Goal: Information Seeking & Learning: Learn about a topic

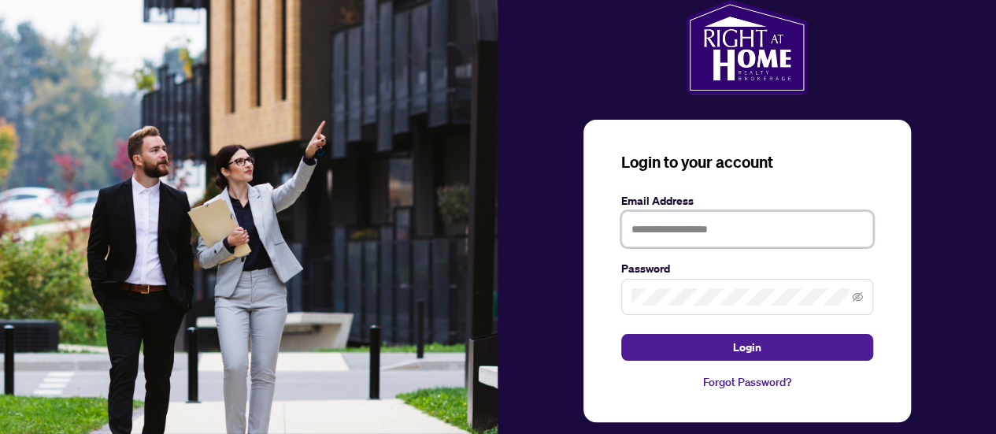
type input "**********"
drag, startPoint x: 906, startPoint y: 0, endPoint x: 558, endPoint y: 66, distance: 355.1
click at [558, 66] on div at bounding box center [747, 47] width 498 height 94
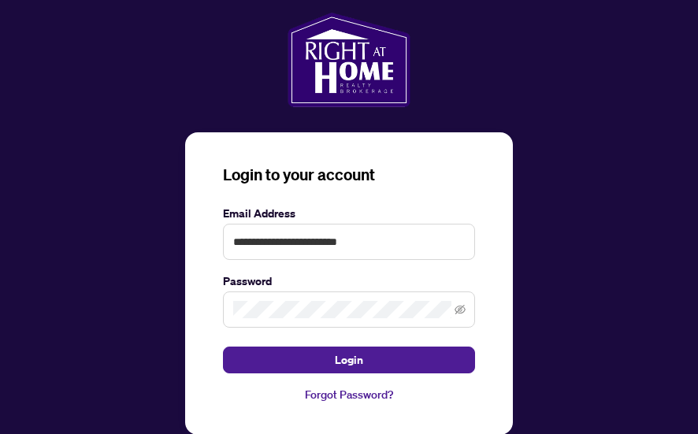
click at [646, 156] on div "**********" at bounding box center [349, 242] width 673 height 459
click at [328, 354] on button "Login" at bounding box center [349, 359] width 252 height 27
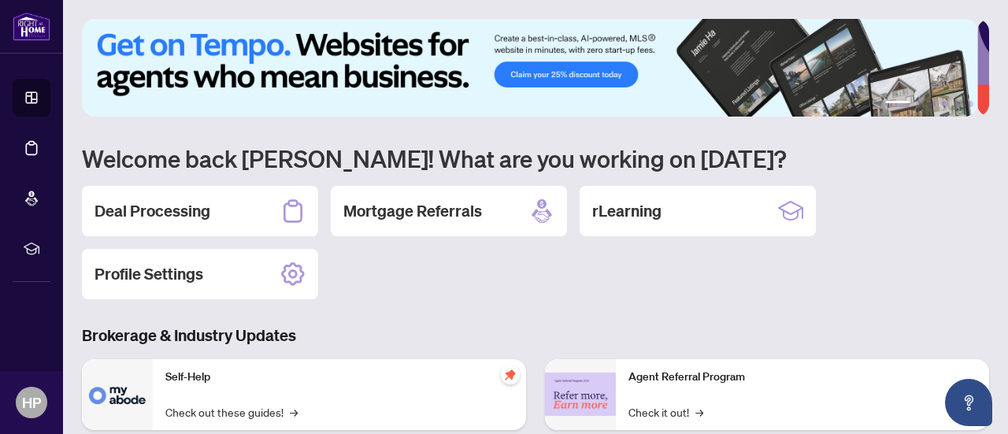
drag, startPoint x: 35, startPoint y: 43, endPoint x: 361, endPoint y: 283, distance: 403.8
click at [361, 283] on div "Deal Processing Mortgage Referrals rLearning Profile Settings" at bounding box center [535, 242] width 907 height 113
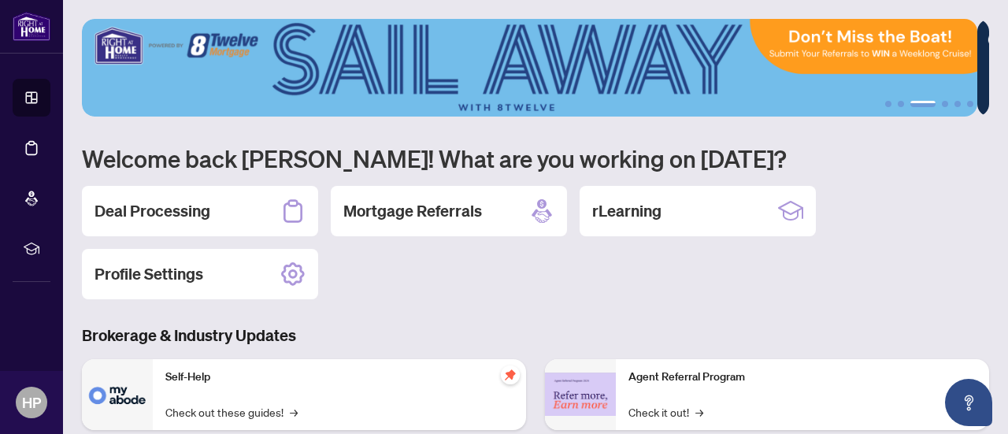
drag, startPoint x: 302, startPoint y: 2, endPoint x: 369, endPoint y: 286, distance: 291.1
click at [369, 286] on div "Deal Processing Mortgage Referrals rLearning Profile Settings" at bounding box center [535, 242] width 907 height 113
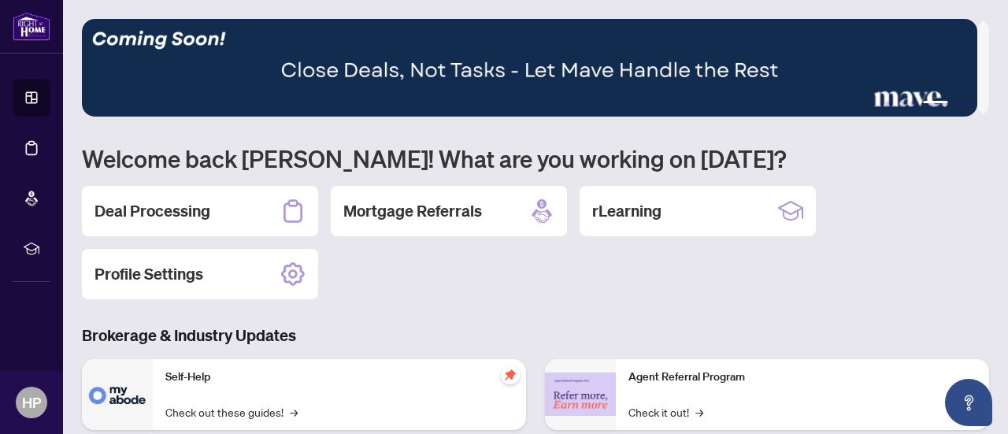
click at [216, 209] on div "Deal Processing" at bounding box center [200, 211] width 236 height 50
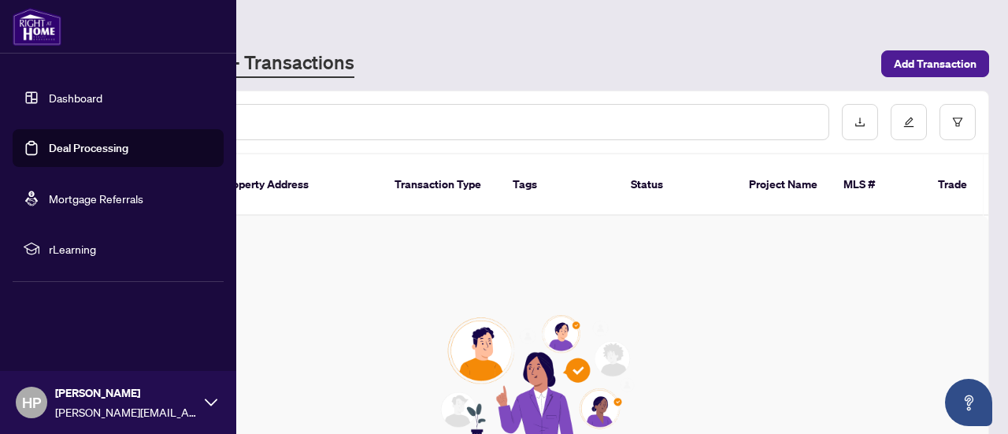
click at [69, 244] on span "rLearning" at bounding box center [131, 248] width 164 height 17
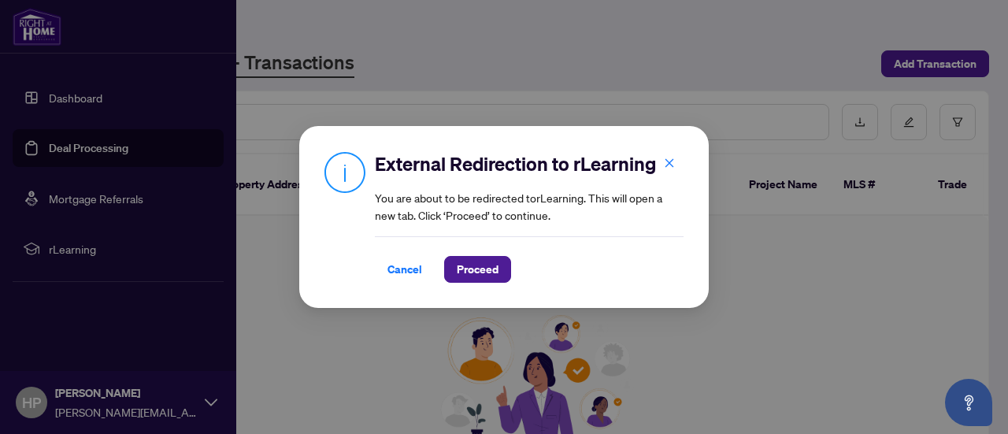
click at [468, 281] on span "Proceed" at bounding box center [478, 269] width 42 height 25
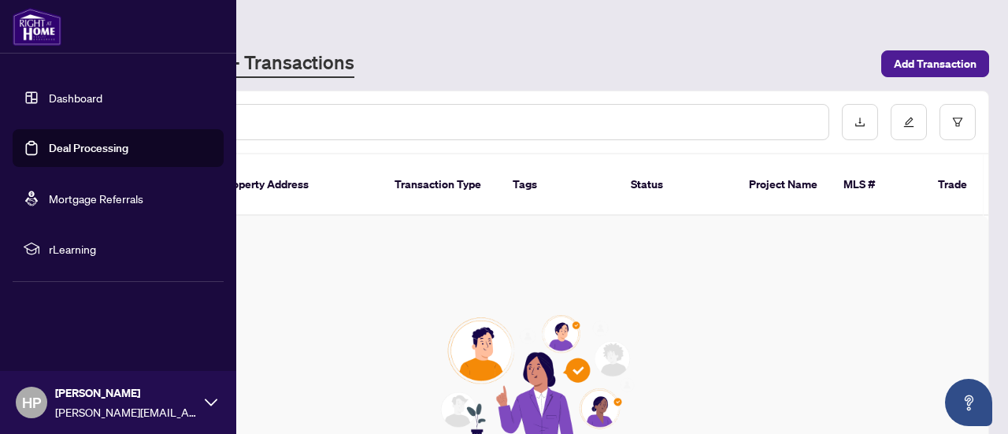
click at [53, 249] on span "rLearning" at bounding box center [131, 248] width 164 height 17
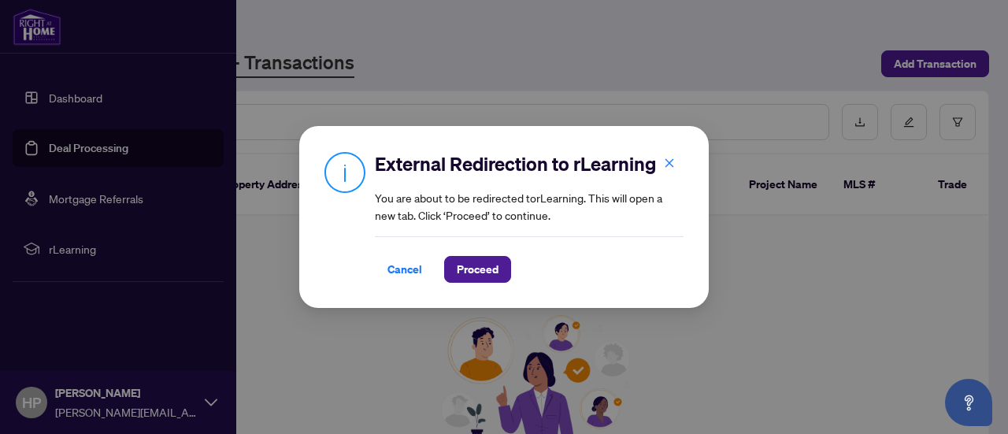
click at [468, 262] on span "Proceed" at bounding box center [478, 269] width 42 height 25
